Goal: Obtain resource: Download file/media

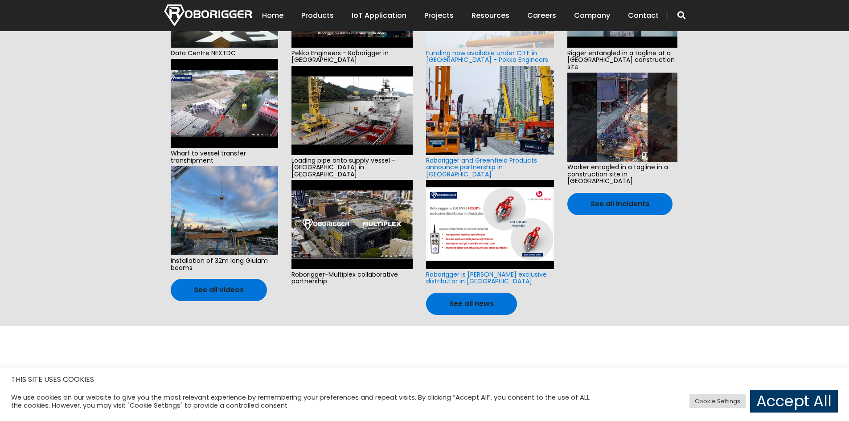
scroll to position [312, 0]
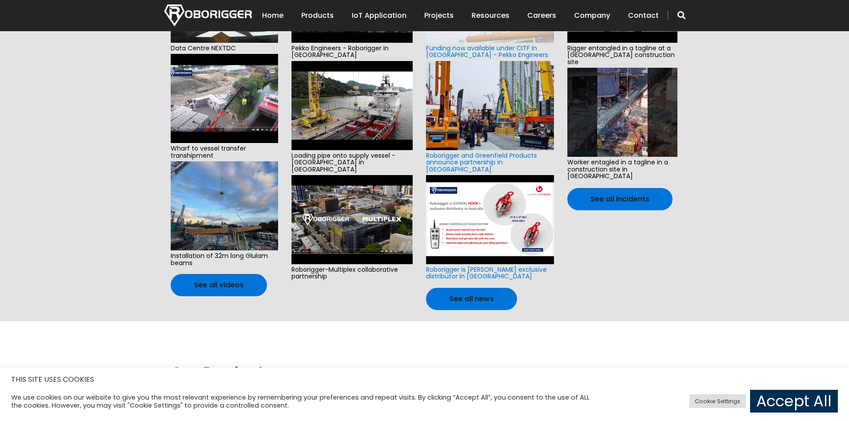
click at [801, 399] on link "Accept All" at bounding box center [794, 401] width 88 height 23
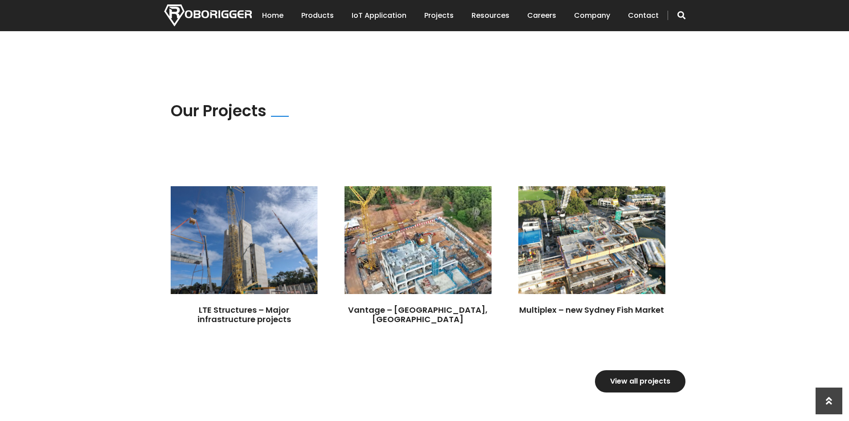
scroll to position [980, 0]
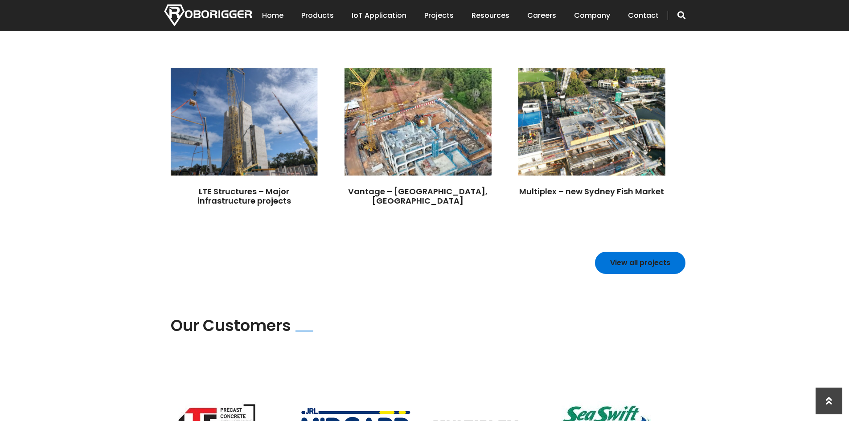
click at [641, 252] on link "View all projects" at bounding box center [640, 263] width 90 height 22
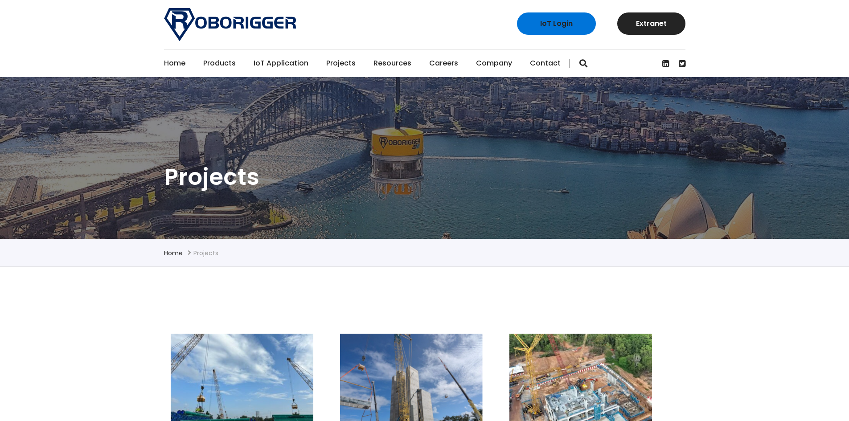
click at [543, 65] on link "Contact" at bounding box center [545, 63] width 31 height 28
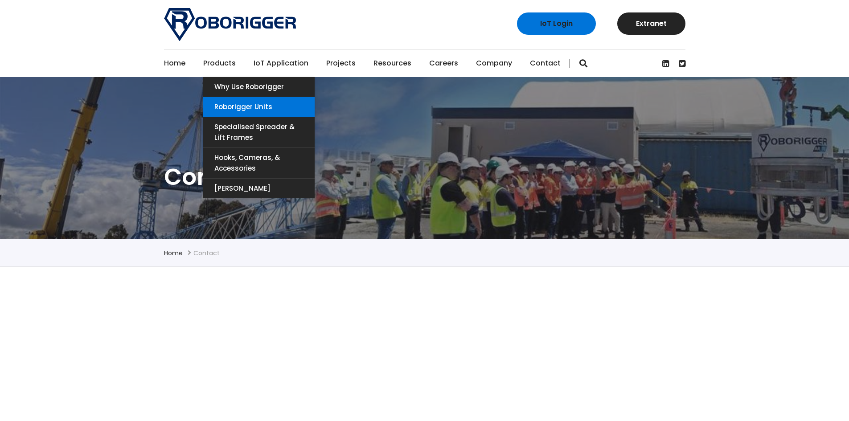
click at [247, 104] on link "Roborigger Units" at bounding box center [258, 107] width 111 height 20
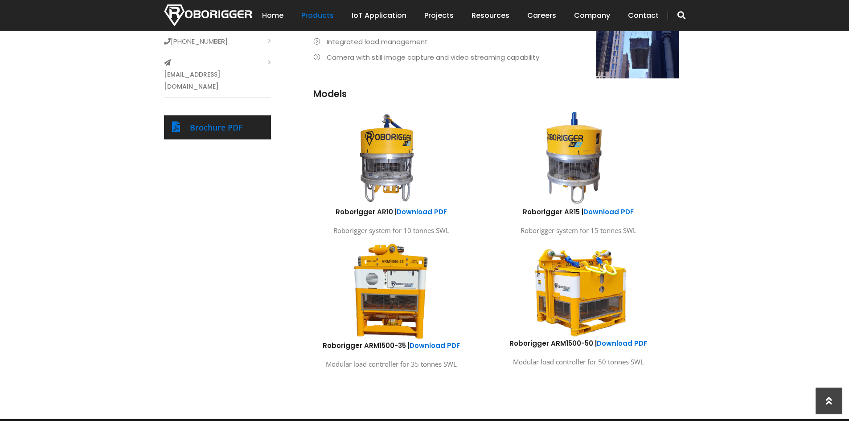
scroll to position [490, 0]
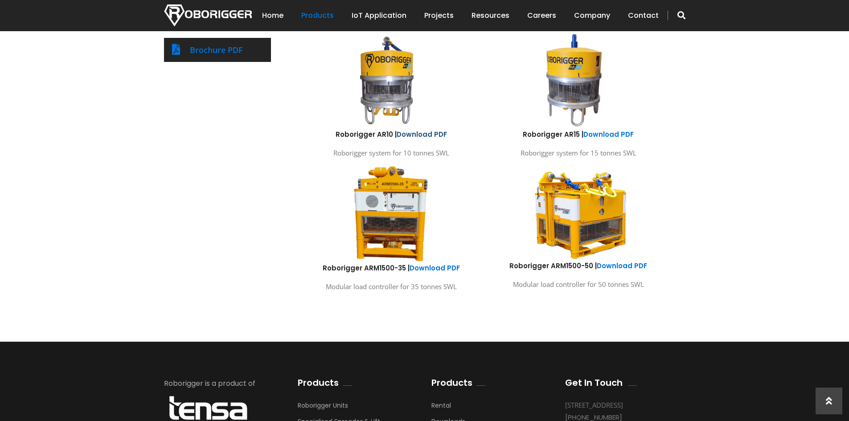
click at [423, 134] on link "Download PDF" at bounding box center [421, 134] width 50 height 9
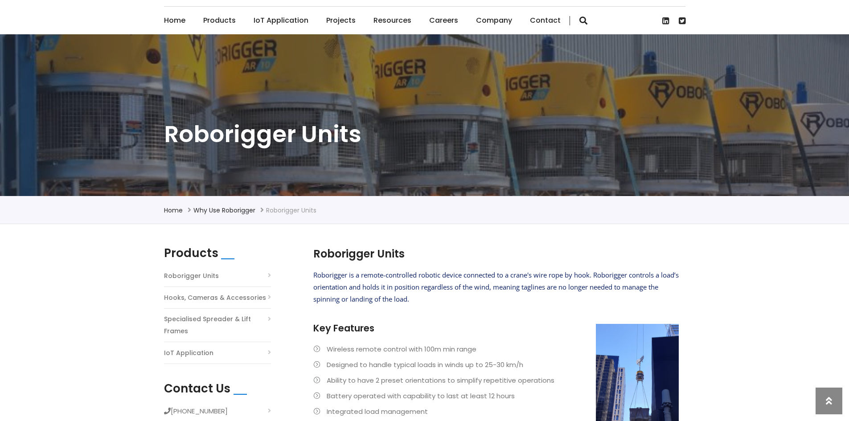
scroll to position [0, 0]
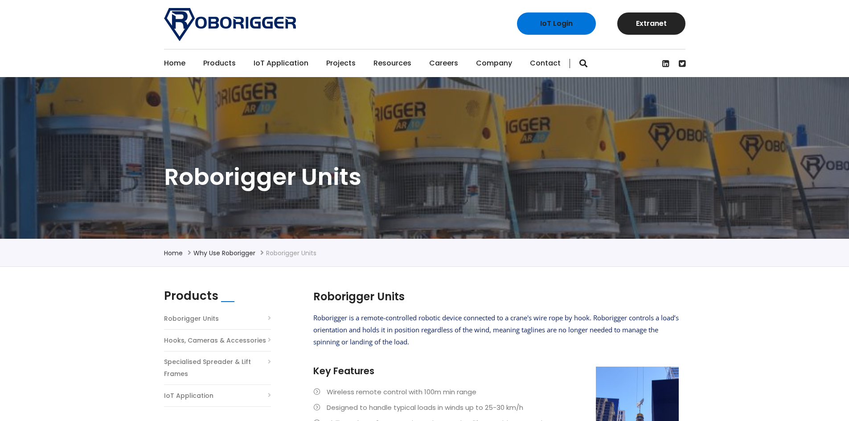
click at [164, 61] on link "Home" at bounding box center [174, 63] width 21 height 28
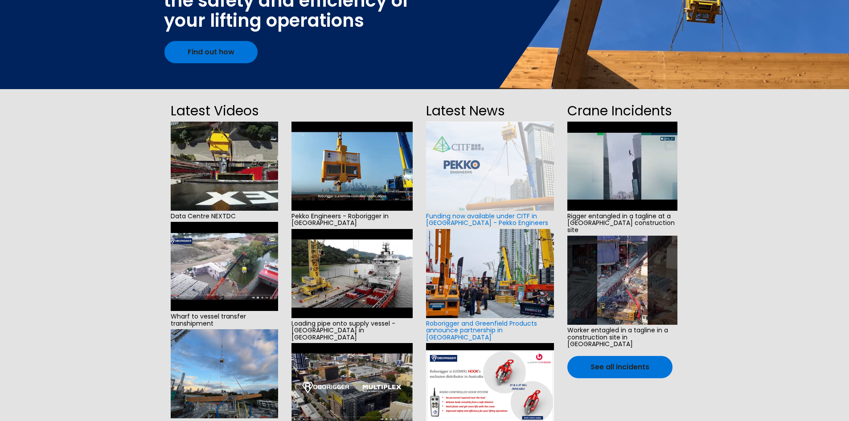
scroll to position [223, 0]
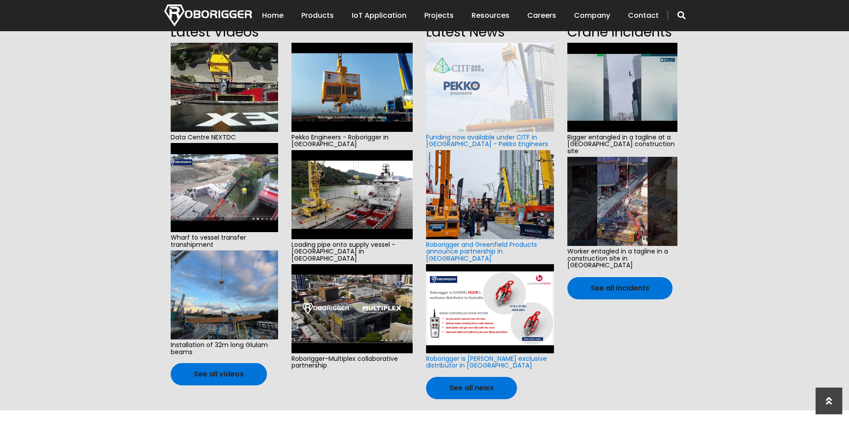
click at [616, 88] on img at bounding box center [622, 87] width 110 height 89
click at [624, 201] on img at bounding box center [622, 201] width 110 height 89
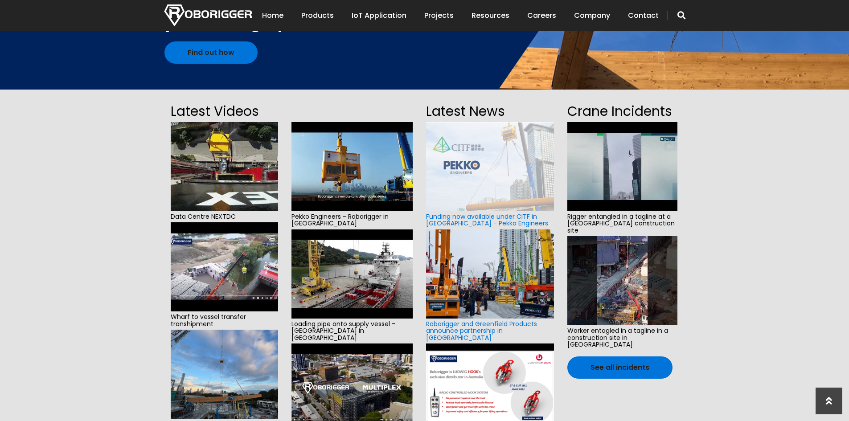
scroll to position [0, 0]
